Goal: Task Accomplishment & Management: Manage account settings

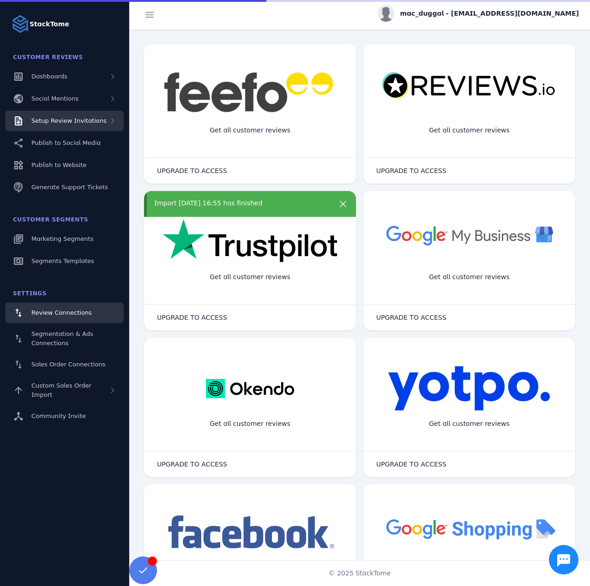
click at [69, 125] on div "Setup Review Invitations" at bounding box center [65, 121] width 118 height 20
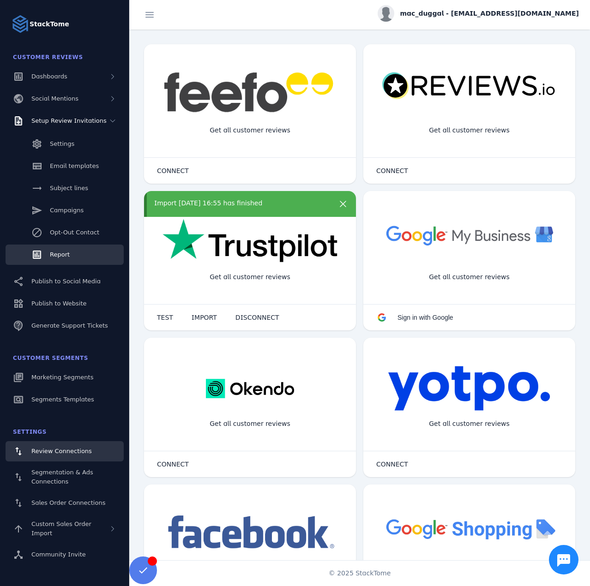
click at [54, 258] on span "Report" at bounding box center [60, 254] width 20 height 7
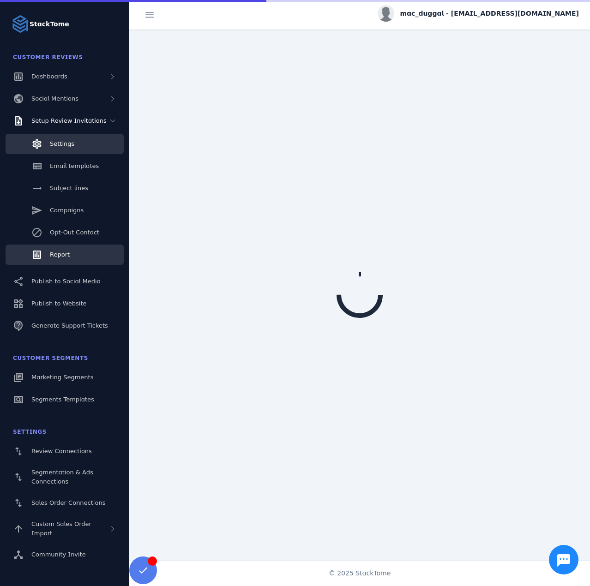
click at [65, 153] on link "Settings" at bounding box center [65, 144] width 118 height 20
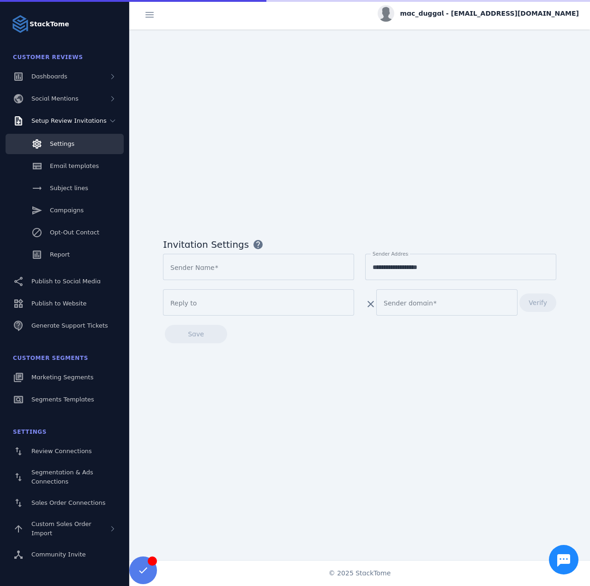
type input "**********"
click at [534, 303] on span "Verify" at bounding box center [537, 302] width 18 height 6
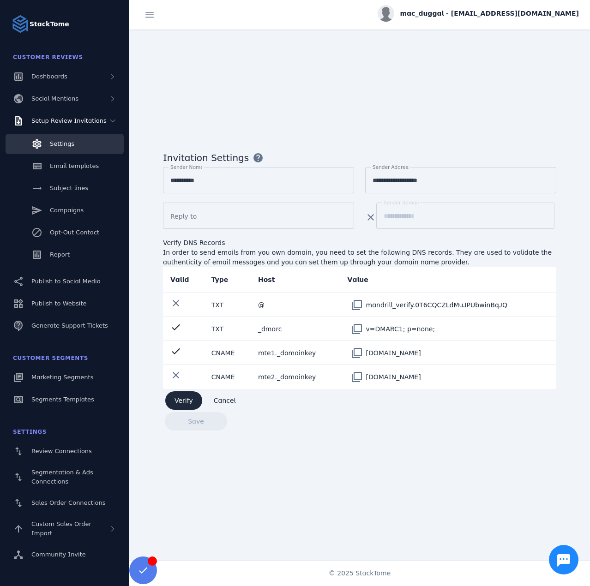
click at [482, 9] on span "mac_duggal - cs_mac_duggal@stacktome.com" at bounding box center [488, 14] width 179 height 10
click at [540, 87] on span "Sign out" at bounding box center [549, 88] width 27 height 11
